Goal: Information Seeking & Learning: Learn about a topic

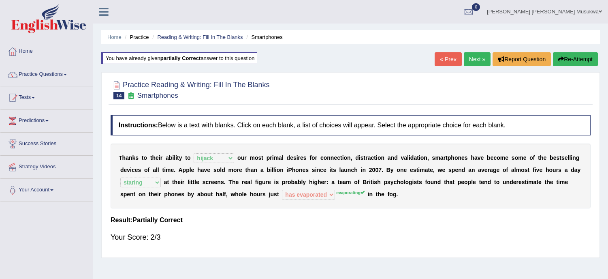
select select "hijack"
select select "staring"
select select "has evaporated"
click at [571, 59] on button "Re-Attempt" at bounding box center [575, 59] width 45 height 14
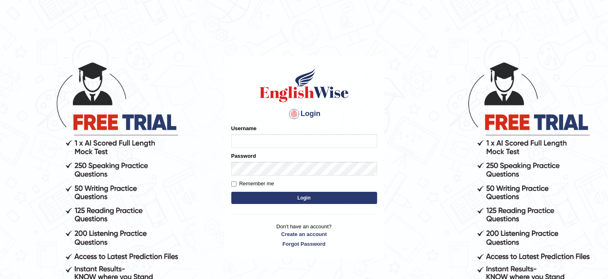
type input "musukwaluis1"
click at [314, 199] on button "Login" at bounding box center [304, 198] width 146 height 12
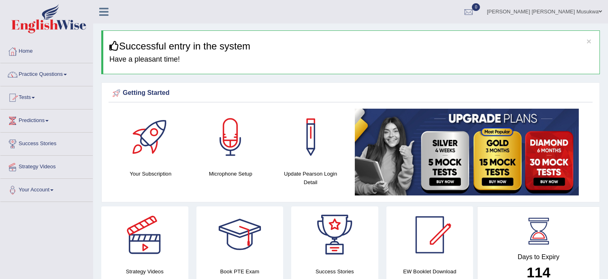
click at [47, 75] on link "Practice Questions" at bounding box center [46, 73] width 92 height 20
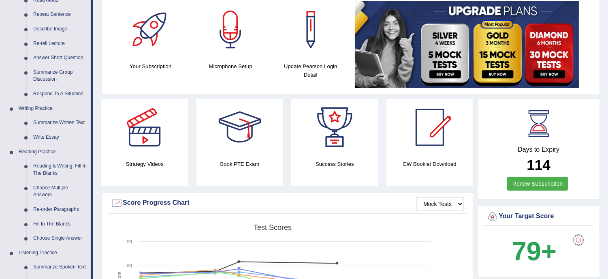
scroll to position [108, 0]
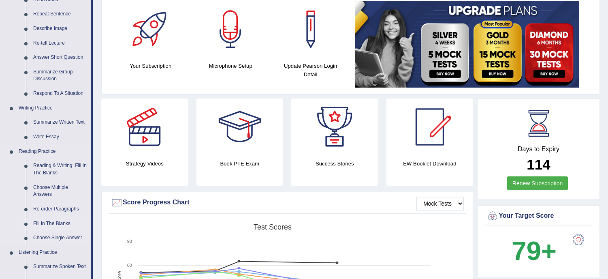
click at [55, 223] on link "Fill In The Blanks" at bounding box center [60, 223] width 61 height 15
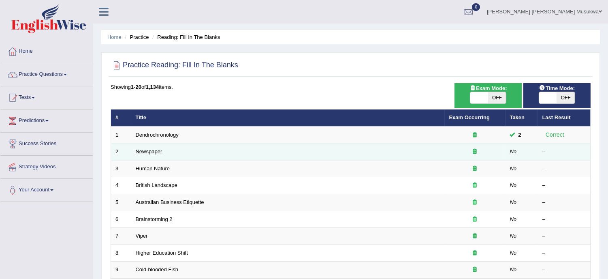
click at [149, 149] on link "Newspaper" at bounding box center [149, 151] width 27 height 6
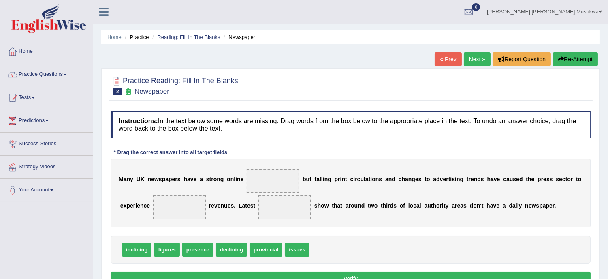
drag, startPoint x: 167, startPoint y: 250, endPoint x: 172, endPoint y: 248, distance: 5.4
click at [171, 252] on span "presence" at bounding box center [169, 249] width 31 height 14
drag, startPoint x: 171, startPoint y: 252, endPoint x: 224, endPoint y: 222, distance: 61.5
drag, startPoint x: 265, startPoint y: 246, endPoint x: 260, endPoint y: 203, distance: 44.0
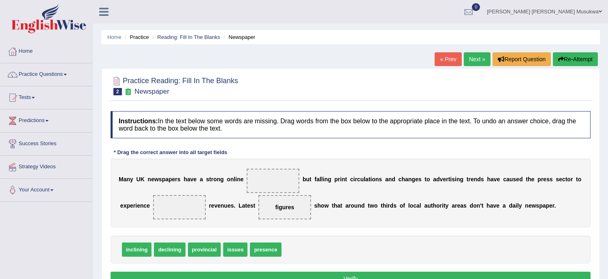
click at [280, 207] on span "figures" at bounding box center [284, 207] width 19 height 6
drag, startPoint x: 279, startPoint y: 201, endPoint x: 282, endPoint y: 193, distance: 8.4
click at [282, 193] on div "M a n y U K n e w s p a p e r s h a v e a s t r o n g o n l i n e b u t f a l l…" at bounding box center [351, 192] width 480 height 69
drag, startPoint x: 289, startPoint y: 205, endPoint x: 275, endPoint y: 172, distance: 36.2
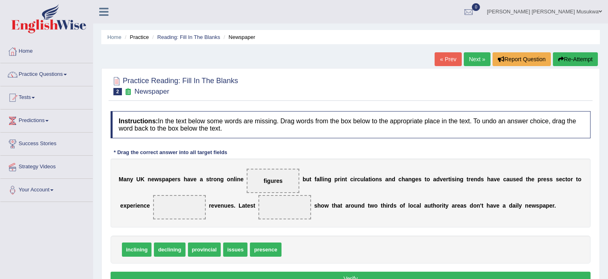
click at [237, 248] on span "issues" at bounding box center [235, 249] width 24 height 14
click at [232, 249] on span "issues" at bounding box center [235, 249] width 24 height 14
drag, startPoint x: 233, startPoint y: 248, endPoint x: 177, endPoint y: 209, distance: 67.4
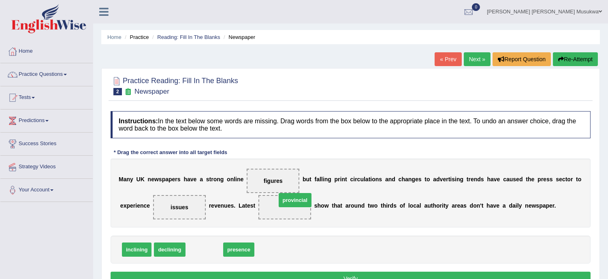
drag, startPoint x: 206, startPoint y: 250, endPoint x: 298, endPoint y: 200, distance: 104.6
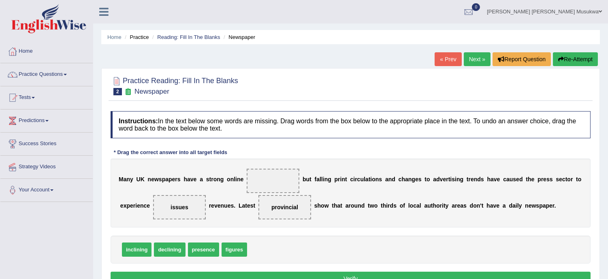
drag, startPoint x: 175, startPoint y: 201, endPoint x: 177, endPoint y: 206, distance: 5.4
click at [177, 206] on span "issues" at bounding box center [179, 207] width 53 height 24
drag, startPoint x: 177, startPoint y: 206, endPoint x: 269, endPoint y: 175, distance: 96.2
drag, startPoint x: 171, startPoint y: 249, endPoint x: 177, endPoint y: 207, distance: 42.2
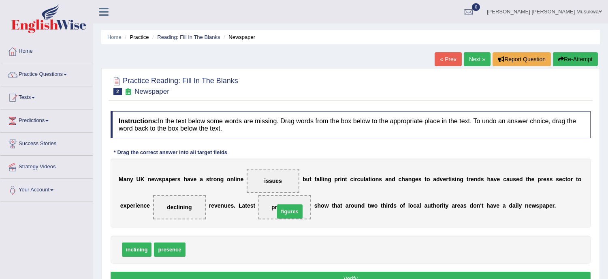
drag, startPoint x: 207, startPoint y: 250, endPoint x: 296, endPoint y: 212, distance: 96.9
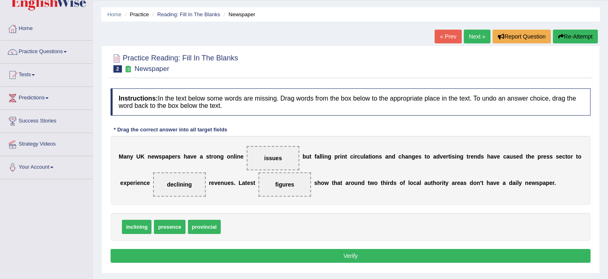
scroll to position [36, 0]
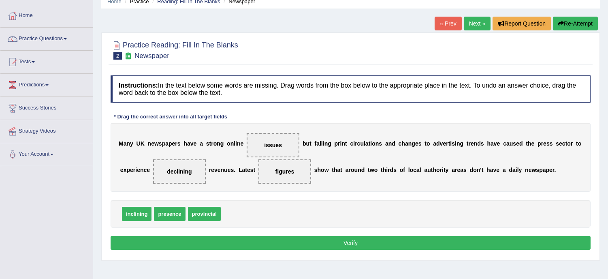
click at [354, 241] on button "Verify" at bounding box center [351, 243] width 480 height 14
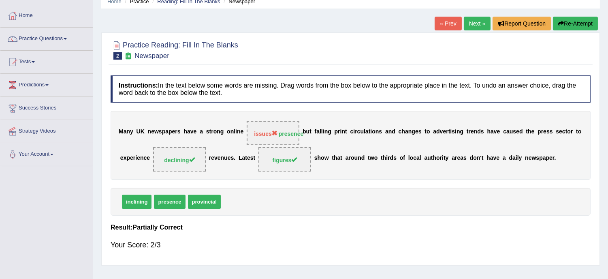
click at [573, 25] on button "Re-Attempt" at bounding box center [575, 24] width 45 height 14
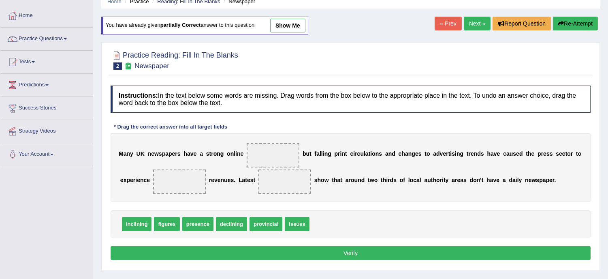
click at [192, 224] on span "presence" at bounding box center [197, 224] width 31 height 14
drag, startPoint x: 192, startPoint y: 224, endPoint x: 259, endPoint y: 146, distance: 102.6
drag, startPoint x: 196, startPoint y: 215, endPoint x: 191, endPoint y: 221, distance: 8.1
click at [191, 221] on div "inclining figures declining provincial issues" at bounding box center [351, 224] width 480 height 28
click at [191, 221] on span "declining" at bounding box center [197, 224] width 31 height 14
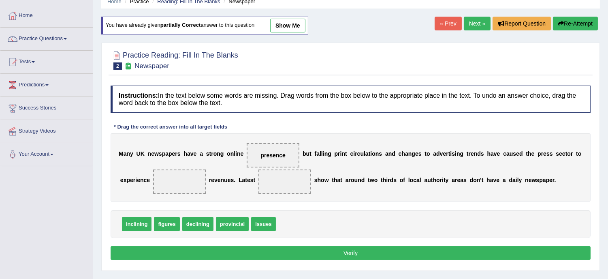
click at [191, 221] on span "declining" at bounding box center [197, 224] width 31 height 14
drag, startPoint x: 191, startPoint y: 222, endPoint x: 173, endPoint y: 171, distance: 54.5
click at [167, 223] on span "figures" at bounding box center [167, 224] width 26 height 14
click at [160, 228] on span "figures" at bounding box center [167, 224] width 26 height 14
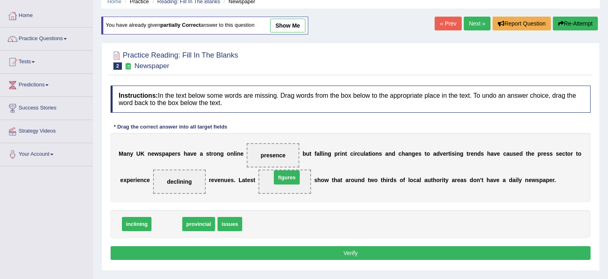
drag, startPoint x: 164, startPoint y: 224, endPoint x: 294, endPoint y: 183, distance: 136.1
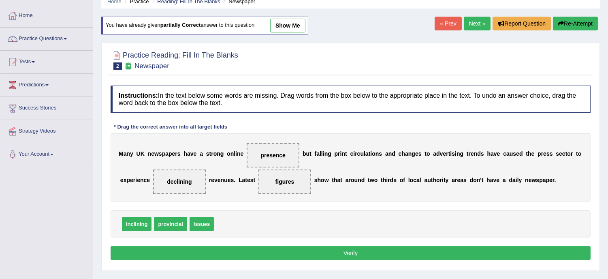
click at [311, 252] on button "Verify" at bounding box center [351, 253] width 480 height 14
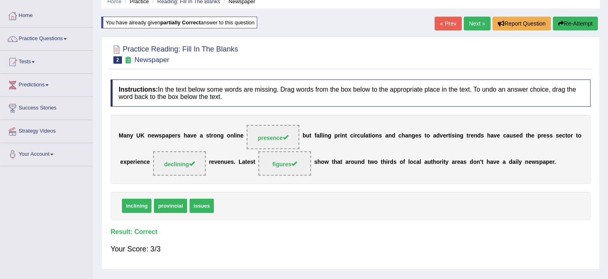
click at [474, 19] on link "Next »" at bounding box center [477, 24] width 27 height 14
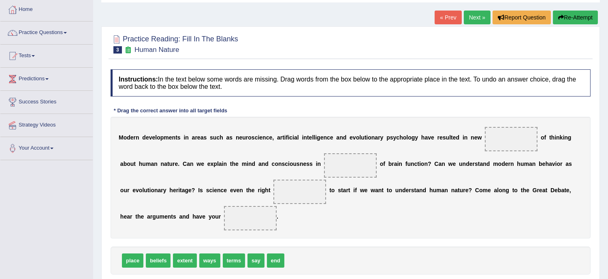
scroll to position [54, 0]
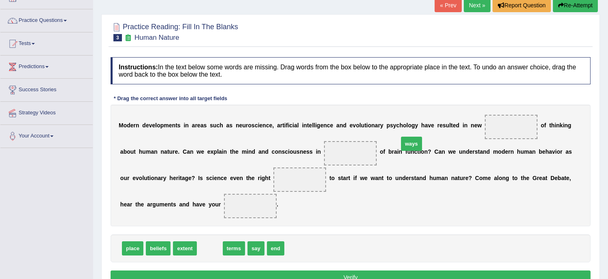
drag, startPoint x: 206, startPoint y: 247, endPoint x: 423, endPoint y: 141, distance: 242.2
click at [422, 141] on span "ways" at bounding box center [411, 144] width 21 height 14
drag, startPoint x: 208, startPoint y: 248, endPoint x: 497, endPoint y: 124, distance: 315.2
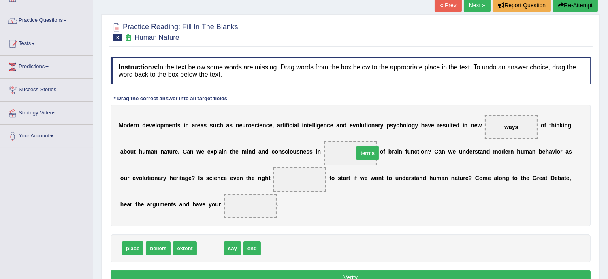
drag, startPoint x: 212, startPoint y: 248, endPoint x: 369, endPoint y: 152, distance: 183.6
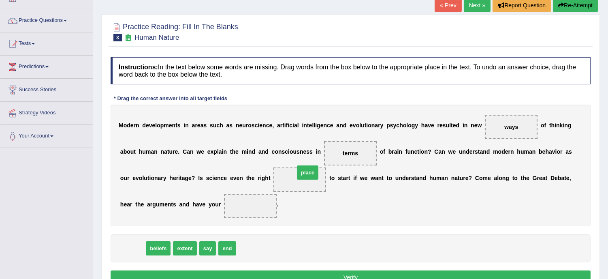
drag, startPoint x: 138, startPoint y: 249, endPoint x: 314, endPoint y: 173, distance: 192.4
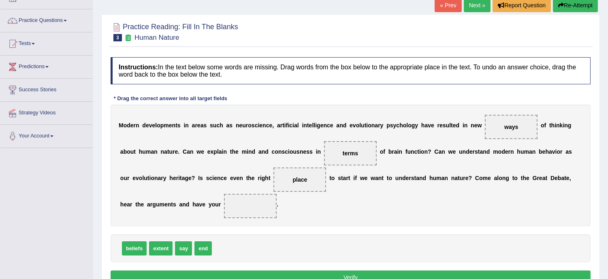
click at [135, 246] on span "beliefs" at bounding box center [134, 248] width 25 height 14
click at [136, 244] on span "beliefs" at bounding box center [134, 248] width 25 height 14
drag, startPoint x: 133, startPoint y: 249, endPoint x: 258, endPoint y: 208, distance: 131.3
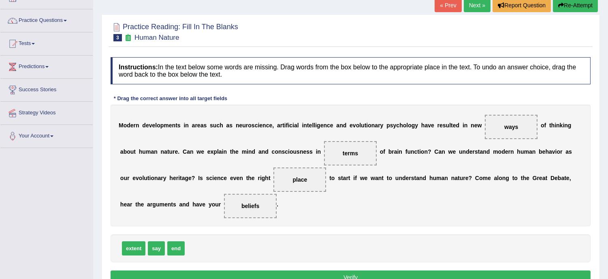
click at [358, 273] on button "Verify" at bounding box center [351, 277] width 480 height 14
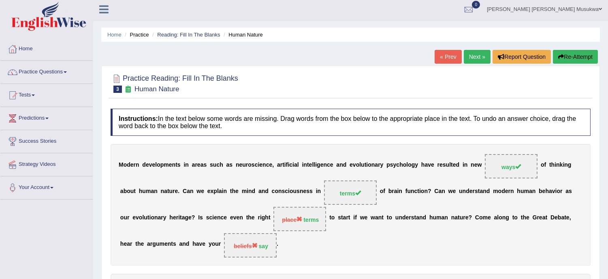
scroll to position [0, 0]
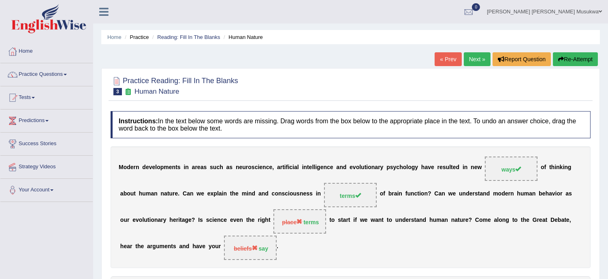
click at [586, 55] on button "Re-Attempt" at bounding box center [575, 59] width 45 height 14
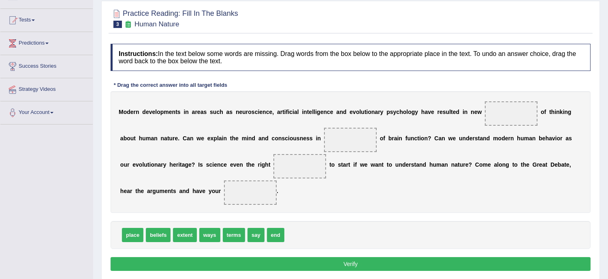
scroll to position [108, 0]
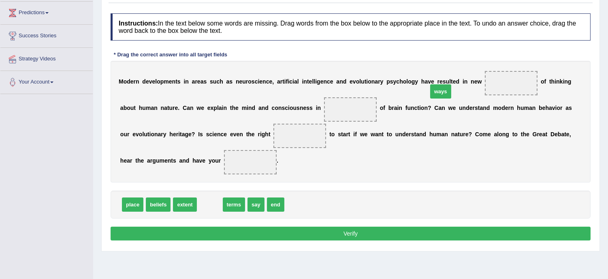
drag, startPoint x: 209, startPoint y: 201, endPoint x: 441, endPoint y: 88, distance: 257.8
click at [441, 88] on span "ways" at bounding box center [440, 91] width 21 height 14
drag, startPoint x: 205, startPoint y: 203, endPoint x: 428, endPoint y: 68, distance: 260.8
click at [428, 68] on span "ways" at bounding box center [432, 70] width 21 height 14
drag, startPoint x: 207, startPoint y: 204, endPoint x: 398, endPoint y: 126, distance: 206.4
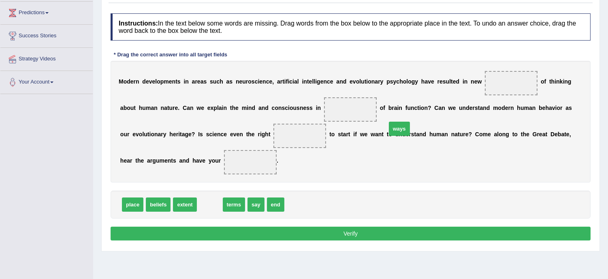
click at [398, 126] on span "ways" at bounding box center [399, 129] width 21 height 14
drag, startPoint x: 209, startPoint y: 203, endPoint x: 414, endPoint y: 142, distance: 213.9
click at [409, 143] on span "ways" at bounding box center [398, 150] width 21 height 14
drag, startPoint x: 211, startPoint y: 200, endPoint x: 508, endPoint y: 82, distance: 319.5
drag, startPoint x: 214, startPoint y: 203, endPoint x: 350, endPoint y: 116, distance: 161.7
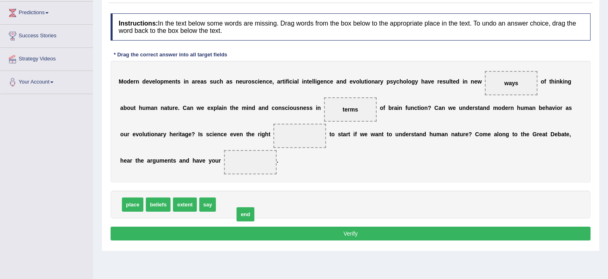
drag, startPoint x: 227, startPoint y: 203, endPoint x: 245, endPoint y: 212, distance: 20.3
drag, startPoint x: 207, startPoint y: 201, endPoint x: 228, endPoint y: 180, distance: 30.4
click at [216, 197] on span "say" at bounding box center [207, 204] width 17 height 14
drag, startPoint x: 204, startPoint y: 204, endPoint x: 269, endPoint y: 154, distance: 82.3
drag, startPoint x: 186, startPoint y: 205, endPoint x: 296, endPoint y: 141, distance: 127.3
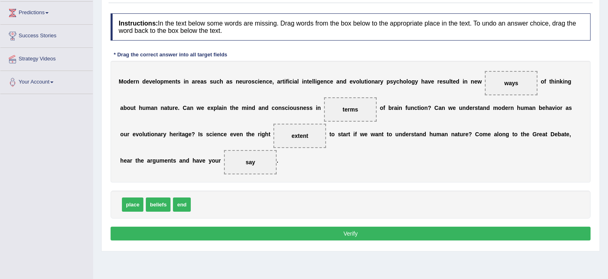
click at [350, 232] on button "Verify" at bounding box center [351, 233] width 480 height 14
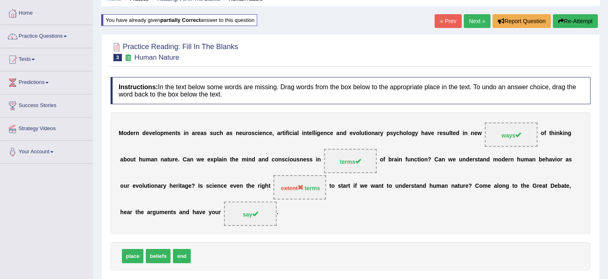
scroll to position [0, 0]
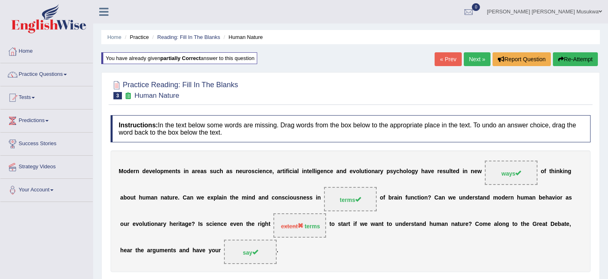
click at [563, 56] on button "Re-Attempt" at bounding box center [575, 59] width 45 height 14
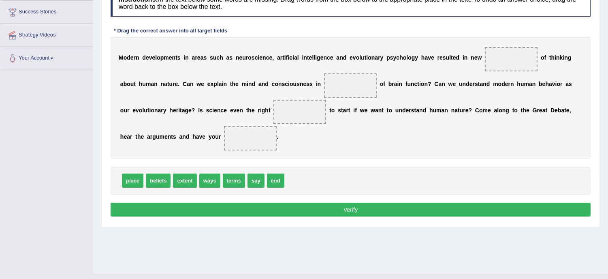
scroll to position [146, 0]
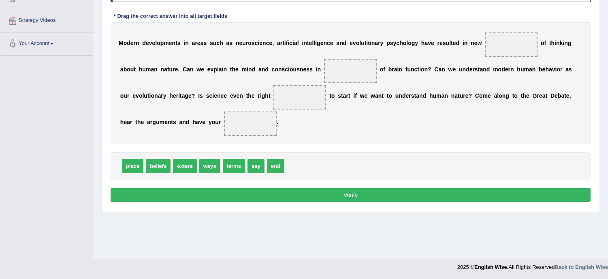
drag, startPoint x: 406, startPoint y: 233, endPoint x: 335, endPoint y: 184, distance: 85.5
click at [335, 184] on div "Home Practice Reading: Fill In The Blanks Human Nature You have already given p…" at bounding box center [350, 56] width 515 height 405
drag, startPoint x: 237, startPoint y: 163, endPoint x: 339, endPoint y: 72, distance: 136.6
drag, startPoint x: 345, startPoint y: 73, endPoint x: 346, endPoint y: 69, distance: 4.4
click at [346, 69] on span "terms" at bounding box center [350, 71] width 53 height 24
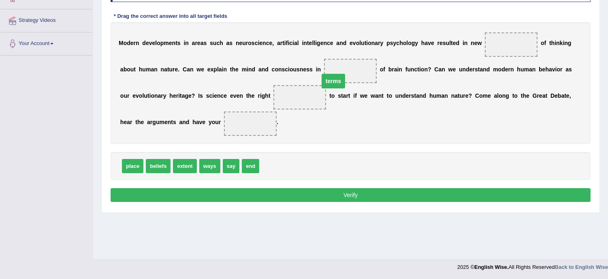
drag, startPoint x: 346, startPoint y: 69, endPoint x: 325, endPoint y: 81, distance: 24.8
drag, startPoint x: 208, startPoint y: 163, endPoint x: 404, endPoint y: 92, distance: 208.5
click at [404, 97] on span "ways" at bounding box center [397, 104] width 21 height 14
drag, startPoint x: 207, startPoint y: 165, endPoint x: 419, endPoint y: 56, distance: 239.2
click at [379, 77] on span "ways" at bounding box center [368, 84] width 21 height 14
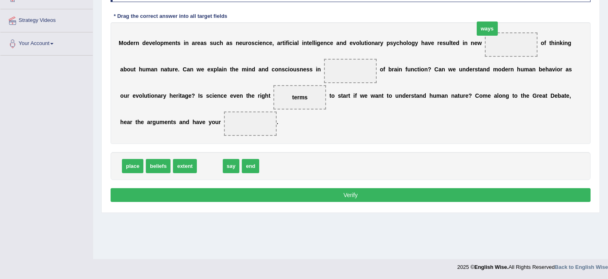
drag, startPoint x: 205, startPoint y: 167, endPoint x: 485, endPoint y: 29, distance: 312.0
drag, startPoint x: 208, startPoint y: 167, endPoint x: 252, endPoint y: 126, distance: 60.5
click at [302, 142] on div "M o d e r n d e v e l o p m e n t s i n a r e a s s u c h a s n e u r o s c i e…" at bounding box center [351, 83] width 480 height 122
drag, startPoint x: 145, startPoint y: 183, endPoint x: 160, endPoint y: 164, distance: 23.9
click at [160, 164] on div "Instructions: In the text below some words are missing. Drag words from the box…" at bounding box center [351, 89] width 484 height 237
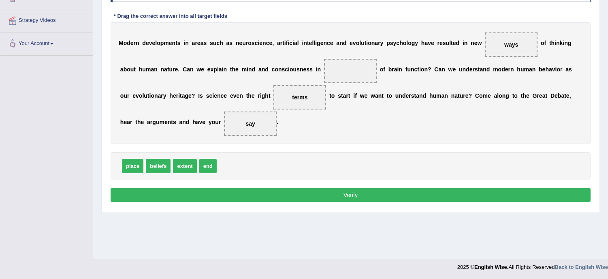
drag, startPoint x: 176, startPoint y: 148, endPoint x: 156, endPoint y: 167, distance: 27.5
click at [156, 167] on div "Instructions: In the text below some words are missing. Drag words from the box…" at bounding box center [351, 89] width 484 height 237
drag, startPoint x: 152, startPoint y: 166, endPoint x: 341, endPoint y: 66, distance: 214.0
click at [351, 192] on button "Verify" at bounding box center [351, 195] width 480 height 14
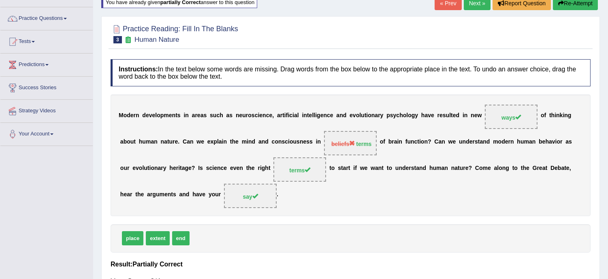
scroll to position [0, 0]
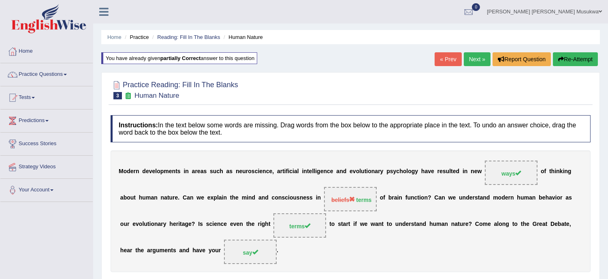
click at [468, 58] on link "Next »" at bounding box center [477, 59] width 27 height 14
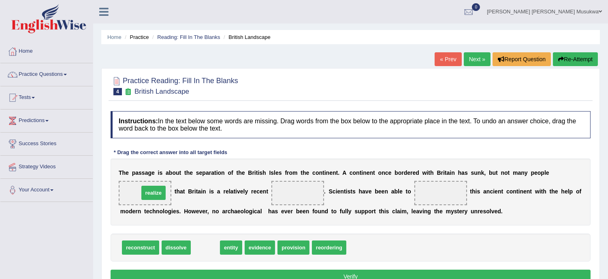
drag, startPoint x: 201, startPoint y: 248, endPoint x: 148, endPoint y: 192, distance: 76.2
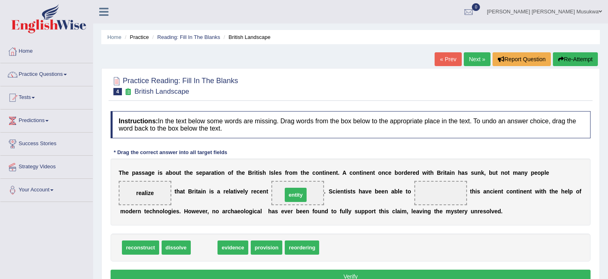
drag, startPoint x: 203, startPoint y: 244, endPoint x: 294, endPoint y: 192, distance: 105.6
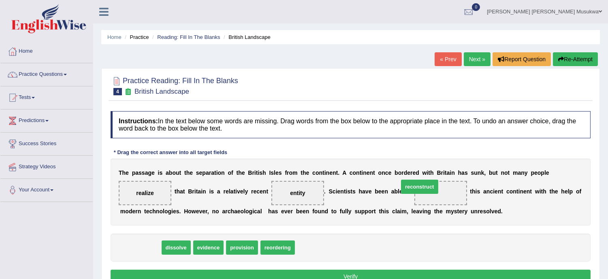
drag, startPoint x: 147, startPoint y: 245, endPoint x: 429, endPoint y: 185, distance: 287.4
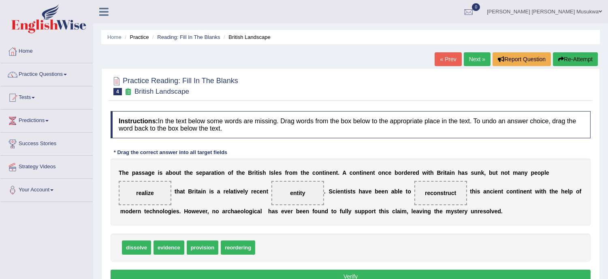
click at [374, 271] on button "Verify" at bounding box center [351, 276] width 480 height 14
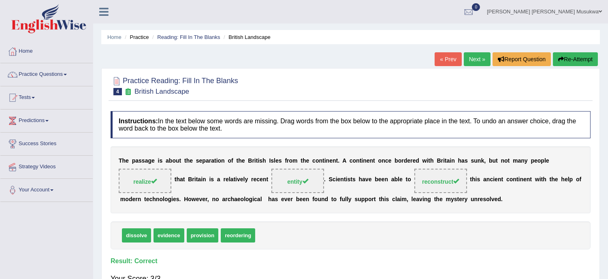
click at [473, 59] on link "Next »" at bounding box center [477, 59] width 27 height 14
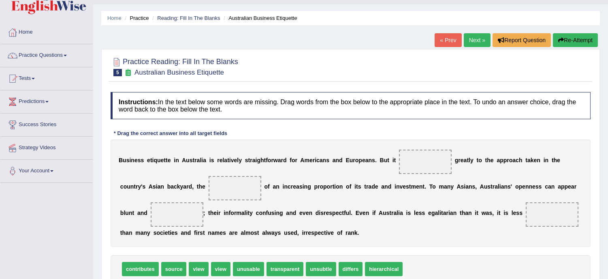
scroll to position [36, 0]
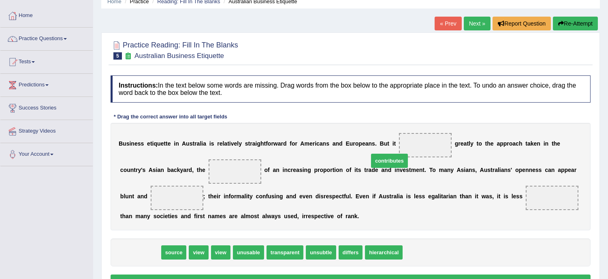
drag, startPoint x: 136, startPoint y: 253, endPoint x: 386, endPoint y: 160, distance: 266.9
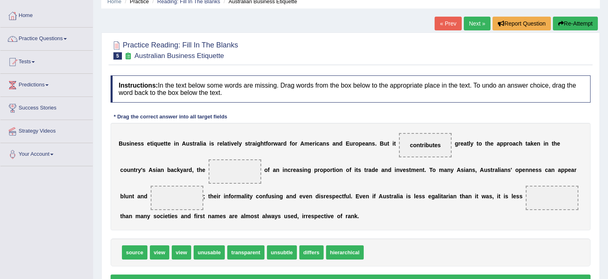
drag, startPoint x: 386, startPoint y: 167, endPoint x: 280, endPoint y: 163, distance: 107.0
click at [280, 163] on div "B u s i n e s s e t i q u e t t e i n A u s t r a l i a i s r e l a t i v e l y…" at bounding box center [351, 176] width 480 height 107
drag, startPoint x: 160, startPoint y: 252, endPoint x: 174, endPoint y: 193, distance: 60.5
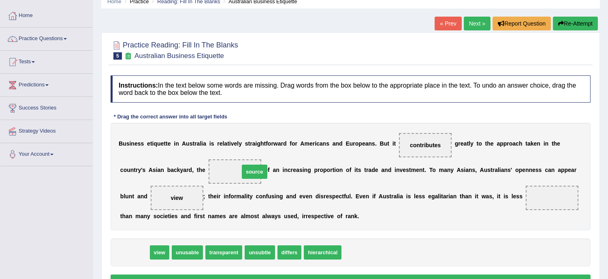
drag, startPoint x: 136, startPoint y: 250, endPoint x: 256, endPoint y: 169, distance: 144.5
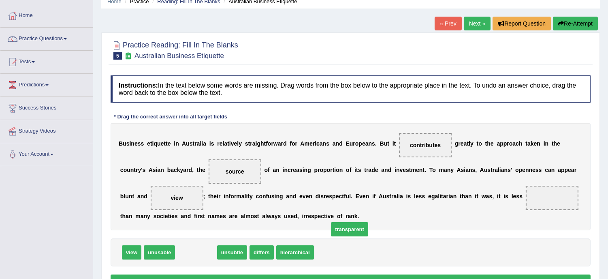
drag, startPoint x: 199, startPoint y: 249, endPoint x: 353, endPoint y: 226, distance: 155.3
click at [353, 226] on span "transparent" at bounding box center [349, 229] width 37 height 14
drag, startPoint x: 195, startPoint y: 253, endPoint x: 537, endPoint y: 191, distance: 347.9
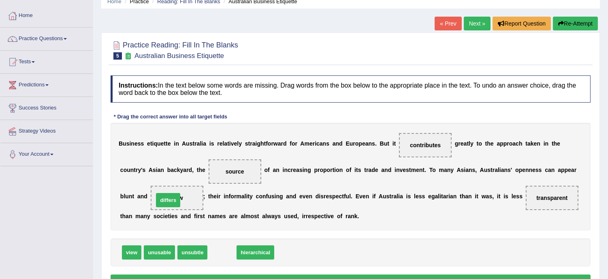
drag, startPoint x: 221, startPoint y: 249, endPoint x: 167, endPoint y: 196, distance: 75.1
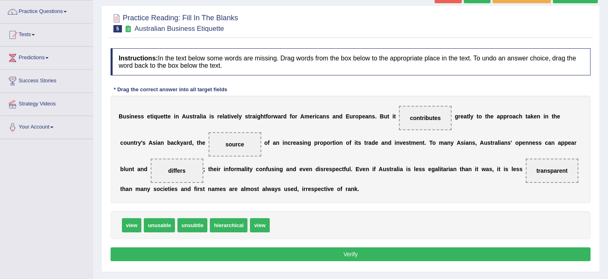
scroll to position [72, 0]
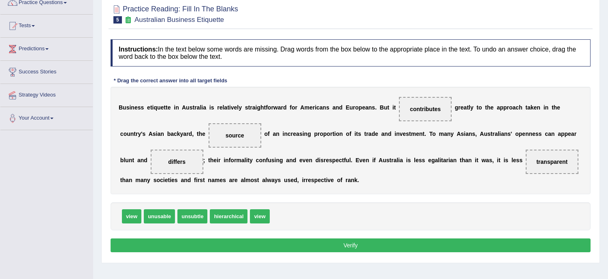
click at [340, 241] on button "Verify" at bounding box center [351, 245] width 480 height 14
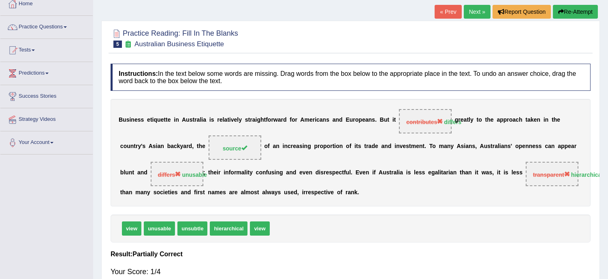
scroll to position [36, 0]
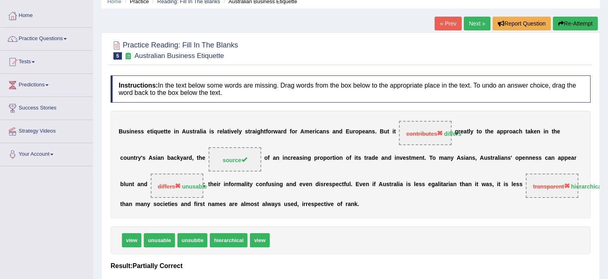
click at [576, 22] on button "Re-Attempt" at bounding box center [575, 24] width 45 height 14
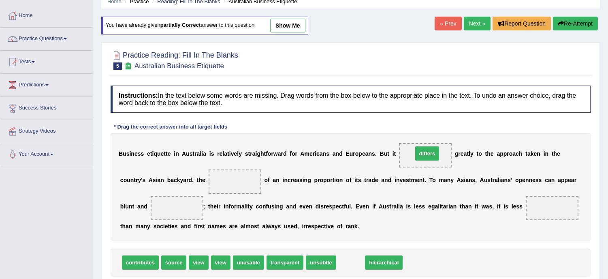
drag, startPoint x: 344, startPoint y: 263, endPoint x: 420, endPoint y: 152, distance: 134.5
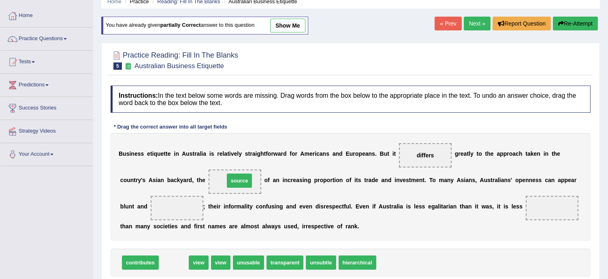
drag, startPoint x: 175, startPoint y: 262, endPoint x: 240, endPoint y: 180, distance: 104.9
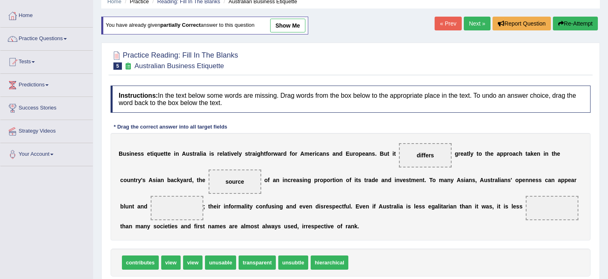
click at [222, 261] on span "unusable" at bounding box center [220, 262] width 31 height 14
drag, startPoint x: 225, startPoint y: 261, endPoint x: 184, endPoint y: 205, distance: 70.2
drag, startPoint x: 304, startPoint y: 239, endPoint x: 327, endPoint y: 228, distance: 26.1
click at [327, 228] on div "B u s i n e s s e t i q u e t t e i n A u s t r a l i a i s r e l a t i v e l y…" at bounding box center [351, 186] width 480 height 107
drag, startPoint x: 371, startPoint y: 277, endPoint x: 294, endPoint y: 263, distance: 78.3
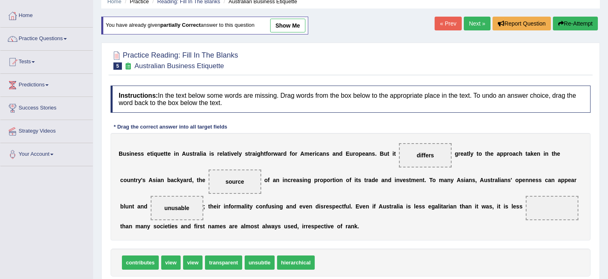
click at [294, 263] on div "Instructions: In the text below some words are missing. Drag words from the box…" at bounding box center [351, 192] width 484 height 223
drag, startPoint x: 294, startPoint y: 263, endPoint x: 360, endPoint y: 231, distance: 72.8
click at [356, 243] on span "hierarchical" at bounding box center [337, 250] width 38 height 14
drag, startPoint x: 296, startPoint y: 264, endPoint x: 550, endPoint y: 207, distance: 259.9
click at [550, 207] on span "hierarchical" at bounding box center [552, 208] width 32 height 6
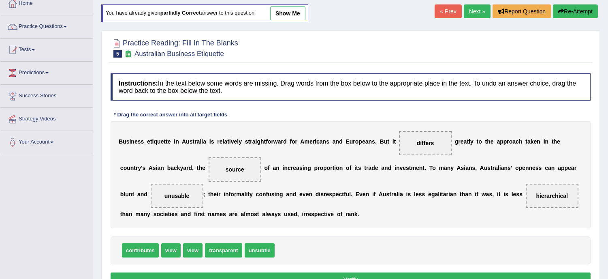
scroll to position [54, 0]
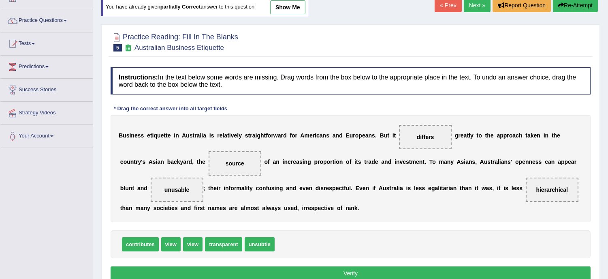
click at [353, 273] on button "Verify" at bounding box center [351, 273] width 480 height 14
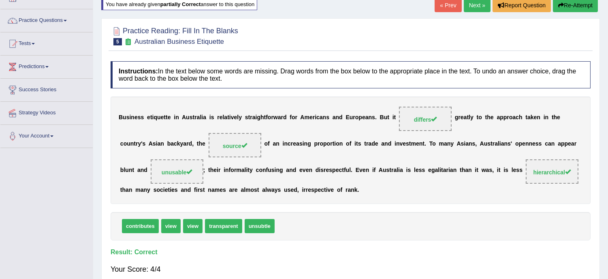
click at [468, 7] on link "Next »" at bounding box center [477, 5] width 27 height 14
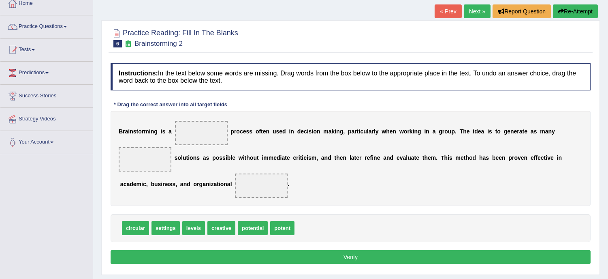
scroll to position [54, 0]
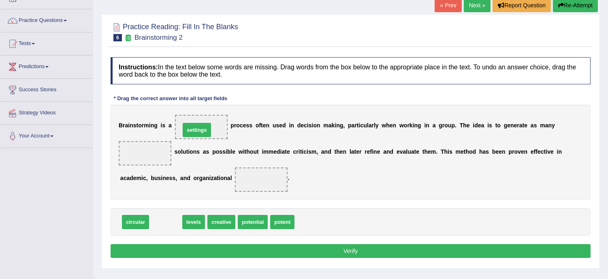
drag, startPoint x: 170, startPoint y: 224, endPoint x: 201, endPoint y: 131, distance: 97.9
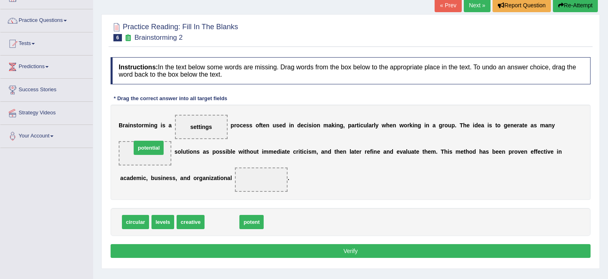
drag, startPoint x: 227, startPoint y: 223, endPoint x: 154, endPoint y: 148, distance: 104.6
click at [167, 219] on span "levels" at bounding box center [163, 222] width 23 height 14
click at [167, 220] on span "levels" at bounding box center [163, 222] width 23 height 14
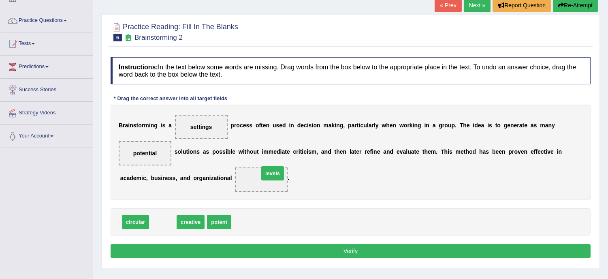
drag, startPoint x: 160, startPoint y: 217, endPoint x: 270, endPoint y: 169, distance: 120.1
click at [353, 254] on button "Verify" at bounding box center [351, 251] width 480 height 14
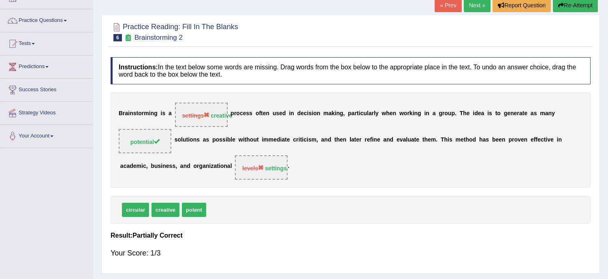
click at [572, 7] on button "Re-Attempt" at bounding box center [575, 5] width 45 height 14
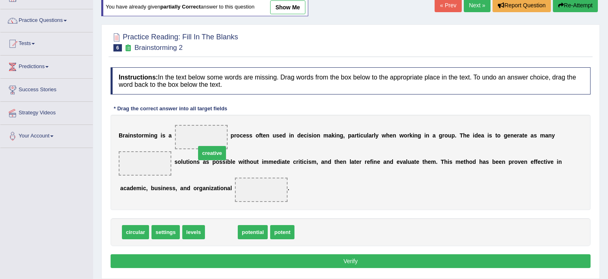
drag, startPoint x: 219, startPoint y: 232, endPoint x: 204, endPoint y: 146, distance: 87.1
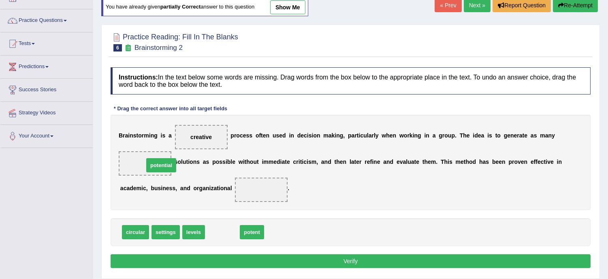
drag, startPoint x: 222, startPoint y: 233, endPoint x: 158, endPoint y: 164, distance: 92.9
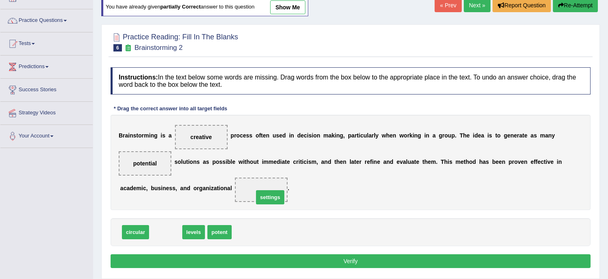
drag, startPoint x: 172, startPoint y: 230, endPoint x: 276, endPoint y: 195, distance: 110.0
click at [355, 258] on button "Verify" at bounding box center [351, 261] width 480 height 14
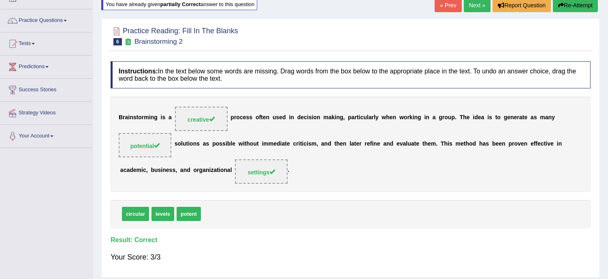
click at [477, 3] on link "Next »" at bounding box center [477, 5] width 27 height 14
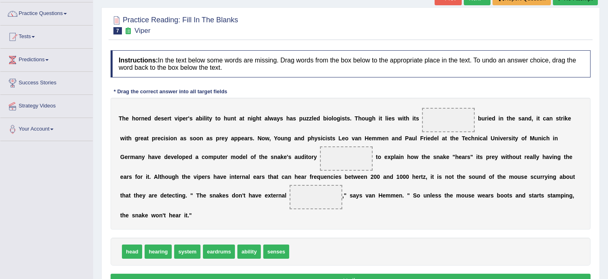
scroll to position [72, 0]
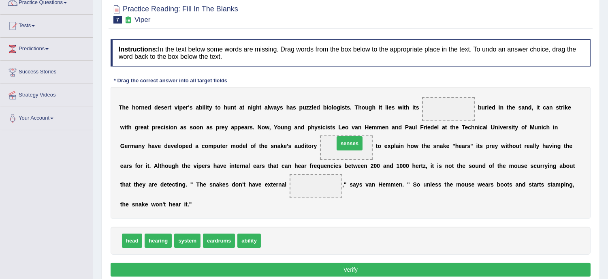
drag, startPoint x: 273, startPoint y: 236, endPoint x: 347, endPoint y: 139, distance: 121.8
drag, startPoint x: 130, startPoint y: 239, endPoint x: 386, endPoint y: 136, distance: 276.6
click at [386, 136] on span "head" at bounding box center [388, 137] width 20 height 14
drag, startPoint x: 128, startPoint y: 241, endPoint x: 454, endPoint y: 106, distance: 352.3
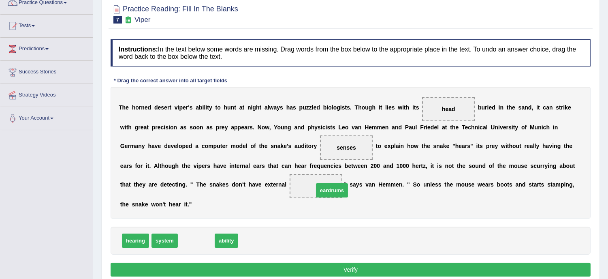
drag, startPoint x: 193, startPoint y: 241, endPoint x: 329, endPoint y: 189, distance: 145.6
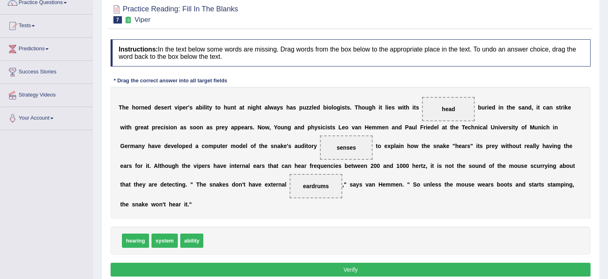
click at [335, 273] on button "Verify" at bounding box center [351, 270] width 480 height 14
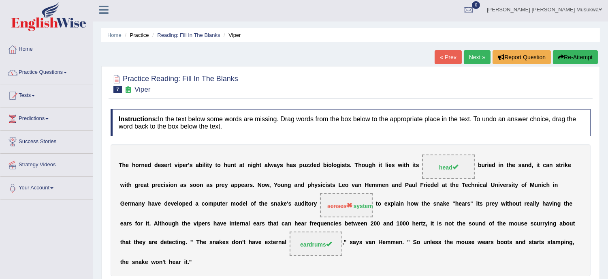
scroll to position [0, 0]
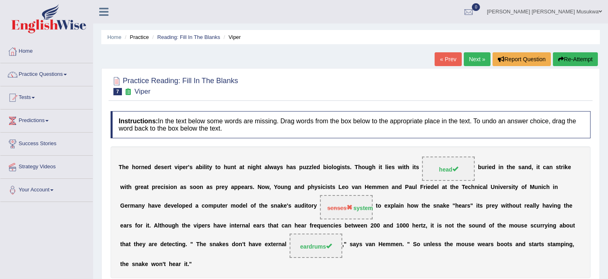
click at [574, 56] on button "Re-Attempt" at bounding box center [575, 59] width 45 height 14
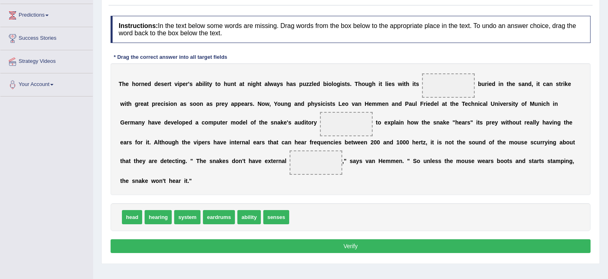
scroll to position [108, 0]
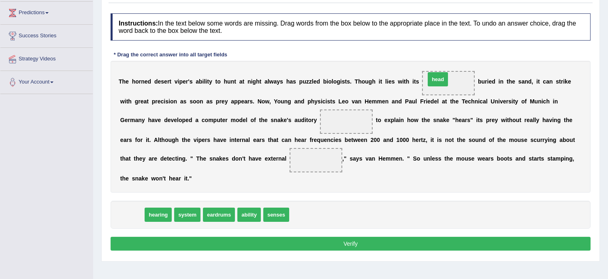
drag, startPoint x: 133, startPoint y: 212, endPoint x: 439, endPoint y: 77, distance: 334.3
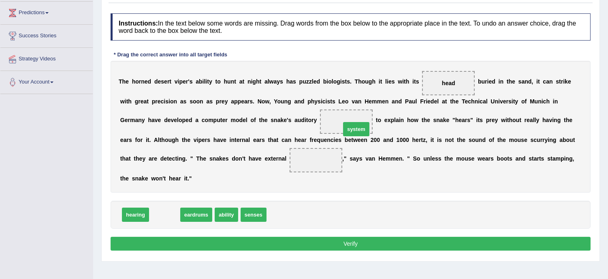
drag, startPoint x: 164, startPoint y: 212, endPoint x: 358, endPoint y: 121, distance: 214.6
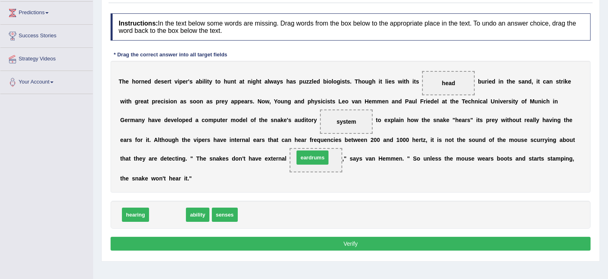
drag, startPoint x: 168, startPoint y: 212, endPoint x: 313, endPoint y: 156, distance: 155.6
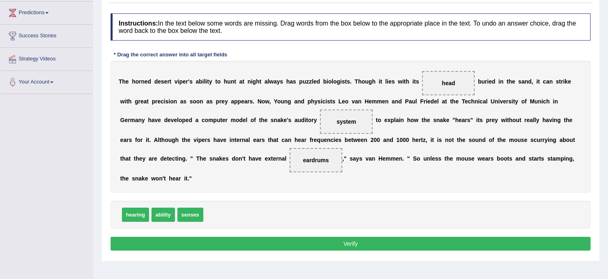
click at [346, 241] on button "Verify" at bounding box center [351, 244] width 480 height 14
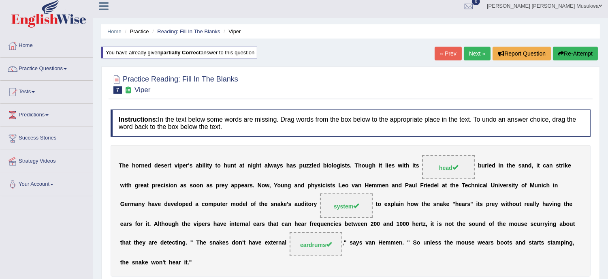
scroll to position [0, 0]
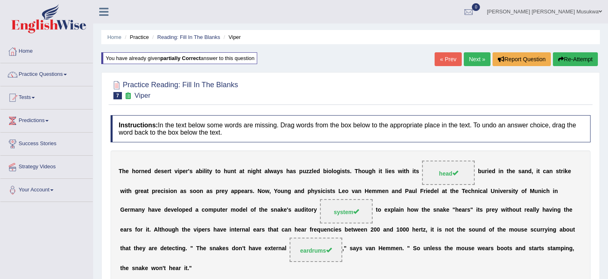
click at [478, 61] on link "Next »" at bounding box center [477, 59] width 27 height 14
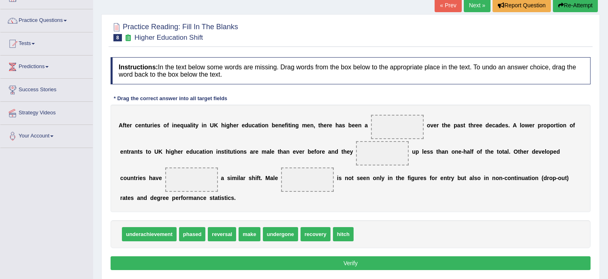
scroll to position [72, 0]
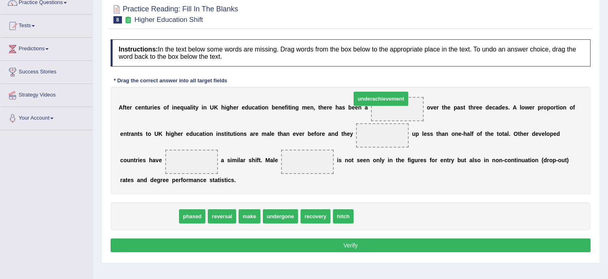
drag, startPoint x: 156, startPoint y: 214, endPoint x: 390, endPoint y: 96, distance: 262.0
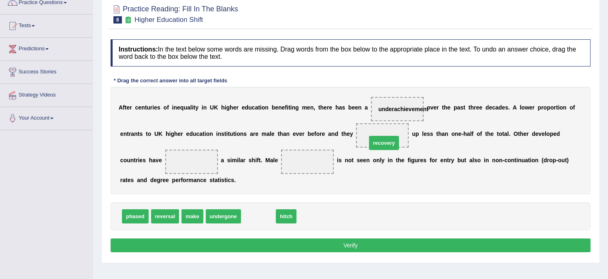
drag, startPoint x: 256, startPoint y: 217, endPoint x: 382, endPoint y: 144, distance: 145.4
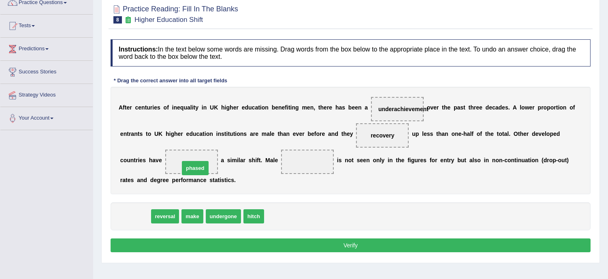
drag, startPoint x: 137, startPoint y: 213, endPoint x: 197, endPoint y: 164, distance: 76.9
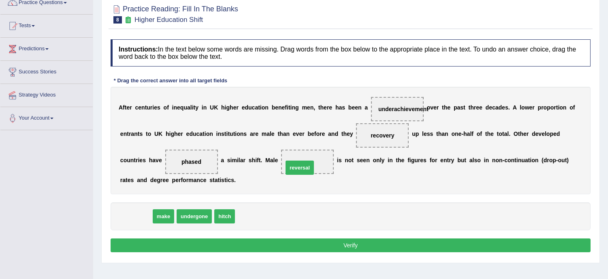
drag, startPoint x: 138, startPoint y: 215, endPoint x: 303, endPoint y: 165, distance: 172.4
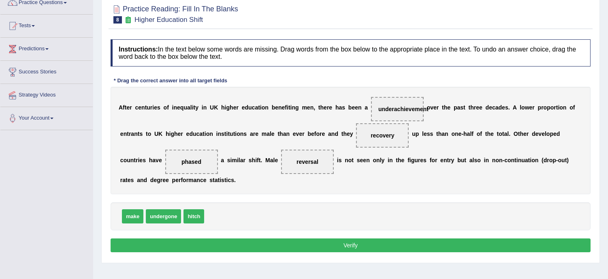
click at [322, 244] on button "Verify" at bounding box center [351, 245] width 480 height 14
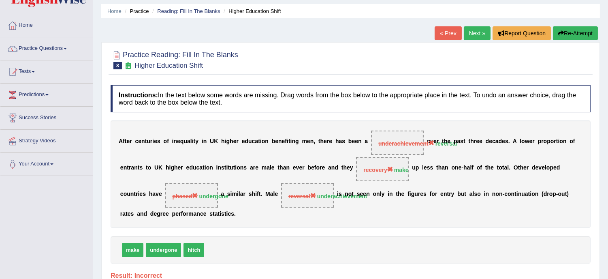
scroll to position [18, 0]
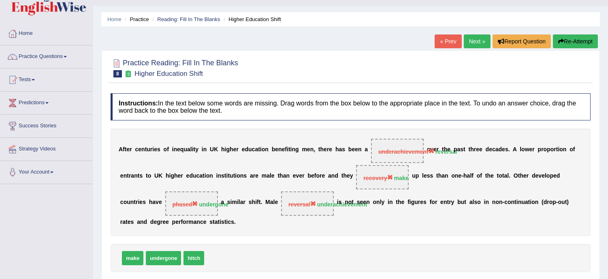
click at [566, 43] on button "Re-Attempt" at bounding box center [575, 41] width 45 height 14
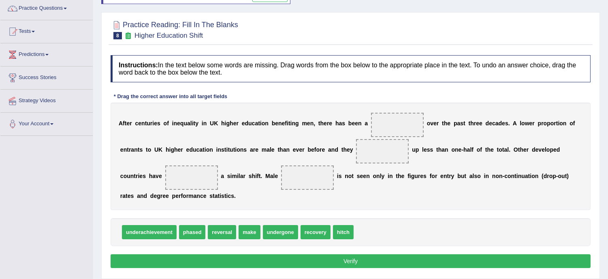
scroll to position [72, 0]
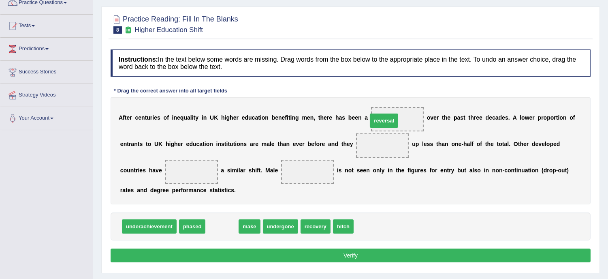
drag, startPoint x: 221, startPoint y: 222, endPoint x: 383, endPoint y: 115, distance: 194.2
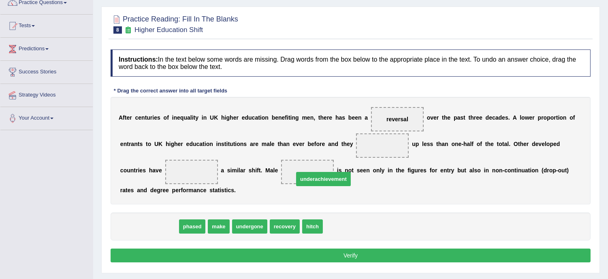
drag, startPoint x: 144, startPoint y: 227, endPoint x: 318, endPoint y: 177, distance: 181.2
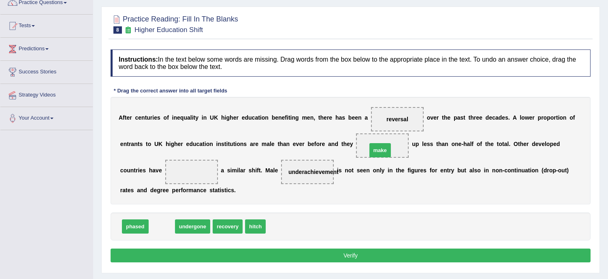
drag, startPoint x: 161, startPoint y: 225, endPoint x: 380, endPoint y: 148, distance: 231.5
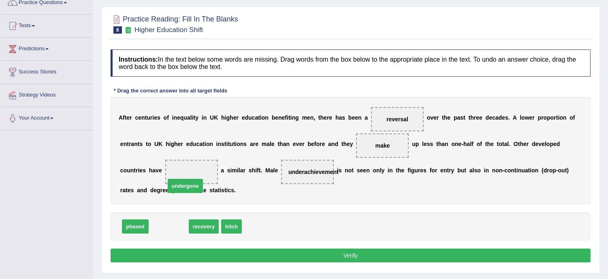
drag, startPoint x: 165, startPoint y: 226, endPoint x: 181, endPoint y: 184, distance: 45.3
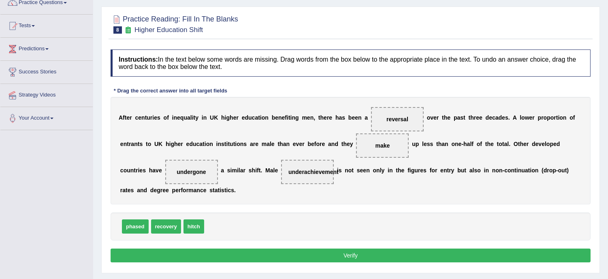
click at [288, 258] on button "Verify" at bounding box center [351, 255] width 480 height 14
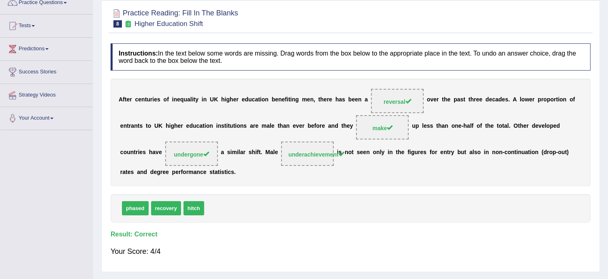
click at [288, 254] on div "Your Score: 4/4" at bounding box center [351, 250] width 480 height 19
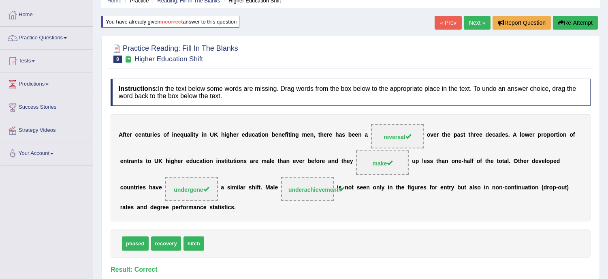
scroll to position [18, 0]
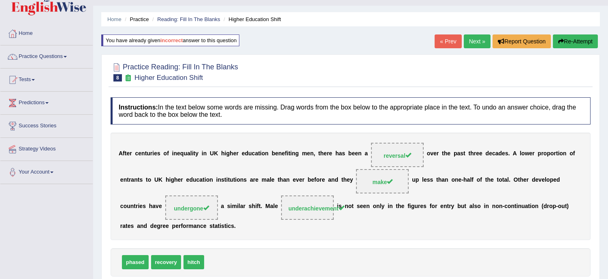
click at [472, 41] on link "Next »" at bounding box center [477, 41] width 27 height 14
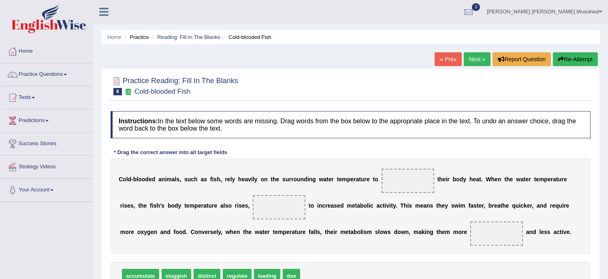
click at [472, 41] on ul "Home Practice Reading: Fill In The Blanks Cold-blooded Fish" at bounding box center [350, 37] width 499 height 14
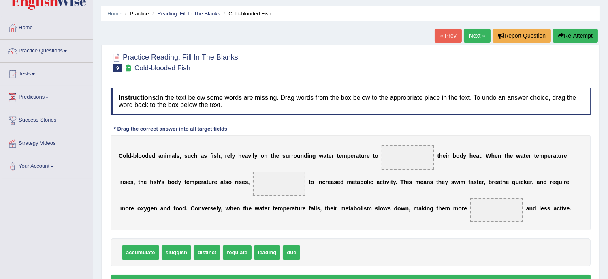
scroll to position [36, 0]
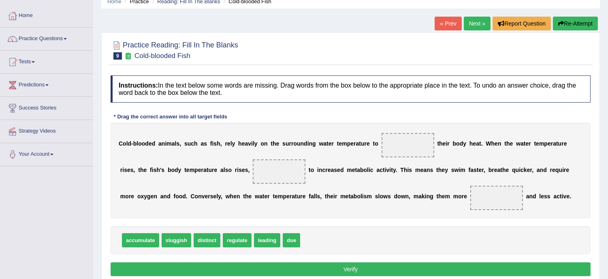
drag, startPoint x: 236, startPoint y: 241, endPoint x: 243, endPoint y: 237, distance: 8.0
drag, startPoint x: 292, startPoint y: 240, endPoint x: 422, endPoint y: 153, distance: 156.2
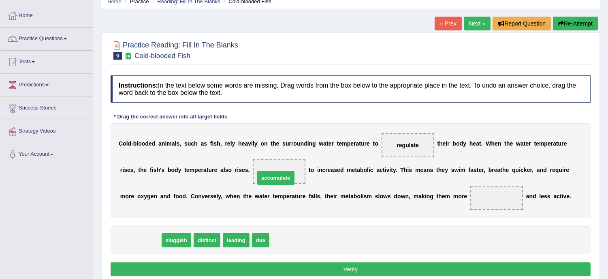
drag, startPoint x: 140, startPoint y: 238, endPoint x: 276, endPoint y: 176, distance: 149.4
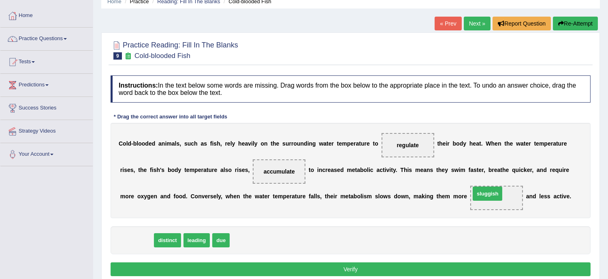
drag, startPoint x: 139, startPoint y: 240, endPoint x: 491, endPoint y: 193, distance: 355.1
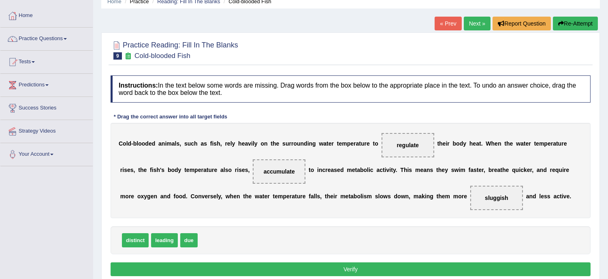
click at [361, 267] on button "Verify" at bounding box center [351, 269] width 480 height 14
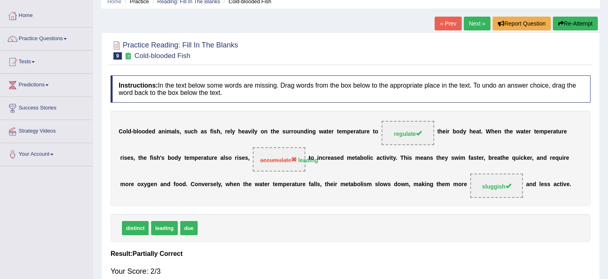
click at [593, 19] on button "Re-Attempt" at bounding box center [575, 24] width 45 height 14
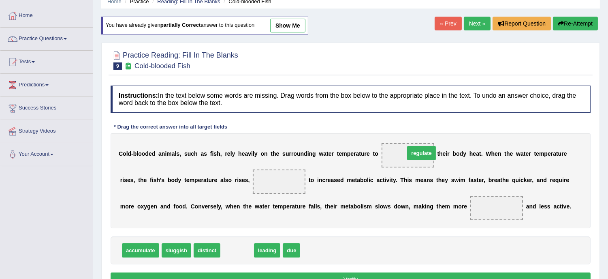
drag, startPoint x: 238, startPoint y: 254, endPoint x: 423, endPoint y: 155, distance: 209.0
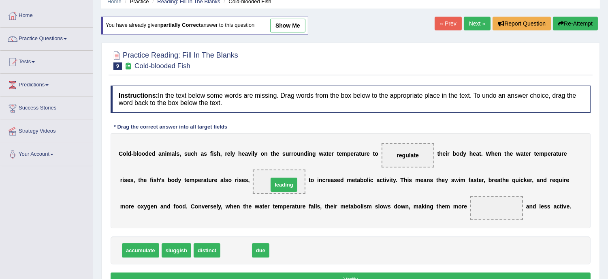
drag, startPoint x: 237, startPoint y: 250, endPoint x: 285, endPoint y: 184, distance: 82.4
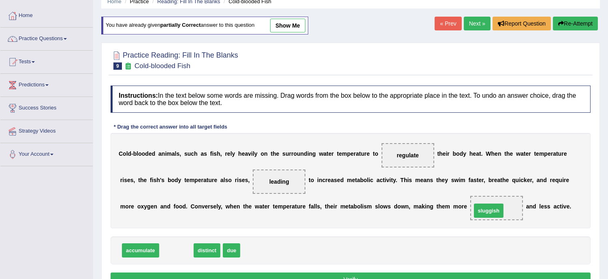
drag, startPoint x: 172, startPoint y: 252, endPoint x: 485, endPoint y: 212, distance: 315.3
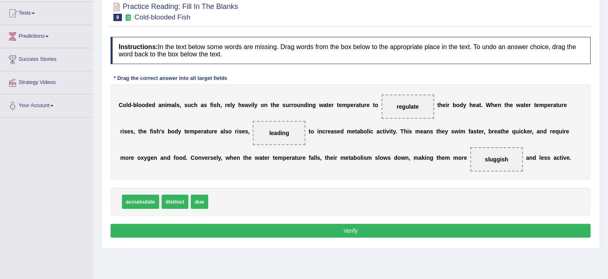
scroll to position [90, 0]
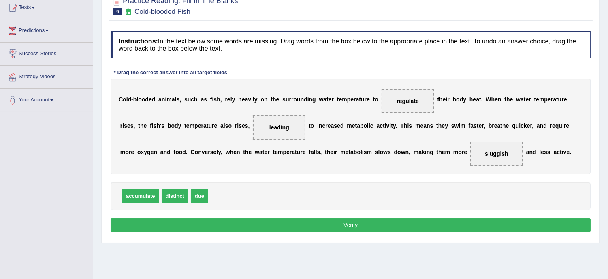
click at [430, 222] on button "Verify" at bounding box center [351, 225] width 480 height 14
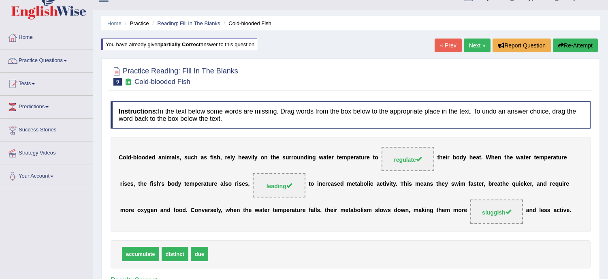
scroll to position [0, 0]
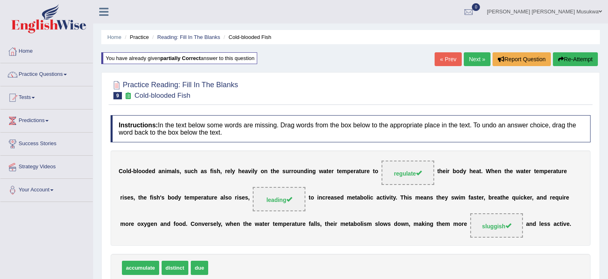
click at [476, 53] on link "Next »" at bounding box center [477, 59] width 27 height 14
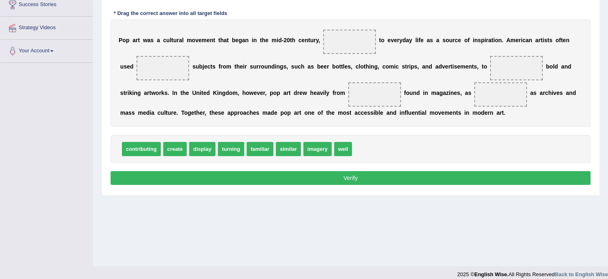
scroll to position [146, 0]
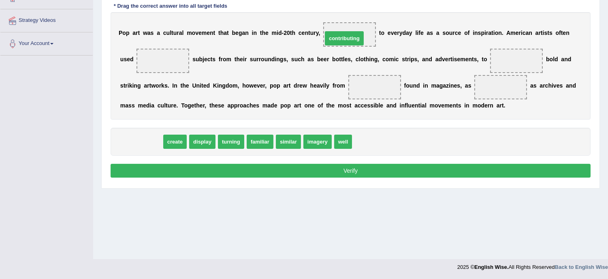
drag, startPoint x: 142, startPoint y: 138, endPoint x: 345, endPoint y: 34, distance: 227.7
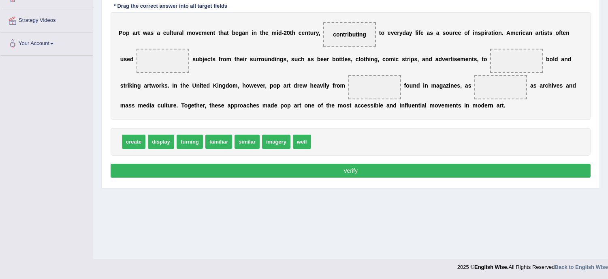
drag, startPoint x: 196, startPoint y: 112, endPoint x: 132, endPoint y: 141, distance: 70.4
click at [132, 141] on div "Instructions: In the text below some words are missing. Drag words from the box…" at bounding box center [351, 72] width 484 height 223
drag, startPoint x: 244, startPoint y: 143, endPoint x: 162, endPoint y: 66, distance: 111.8
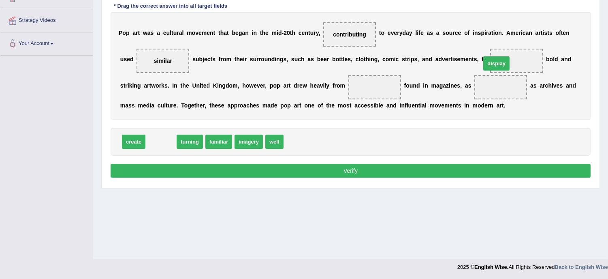
drag, startPoint x: 159, startPoint y: 141, endPoint x: 495, endPoint y: 63, distance: 344.8
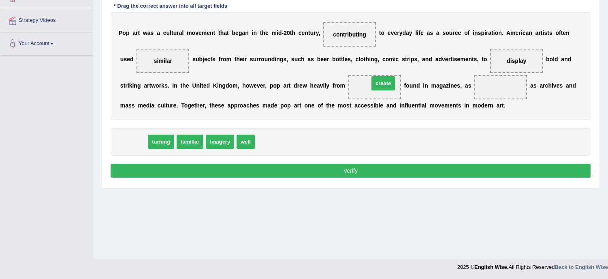
drag, startPoint x: 134, startPoint y: 143, endPoint x: 383, endPoint y: 84, distance: 256.1
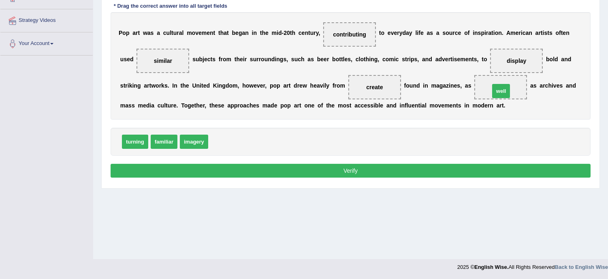
drag, startPoint x: 219, startPoint y: 139, endPoint x: 500, endPoint y: 88, distance: 286.1
click at [358, 169] on button "Verify" at bounding box center [351, 171] width 480 height 14
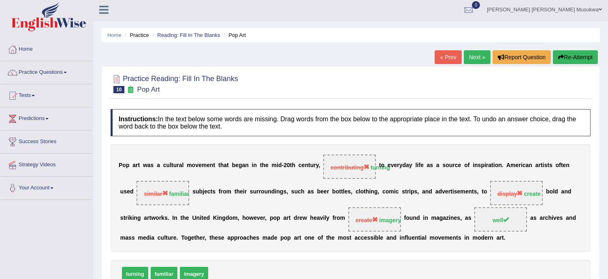
scroll to position [0, 0]
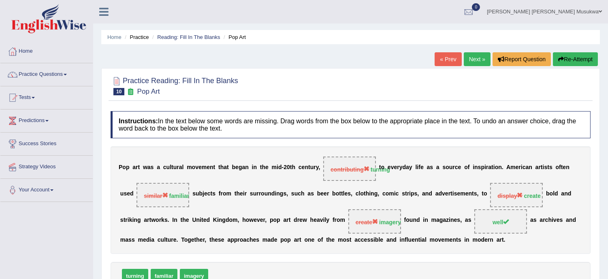
click at [573, 57] on button "Re-Attempt" at bounding box center [575, 59] width 45 height 14
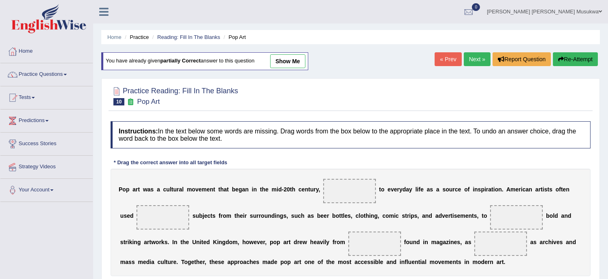
click at [553, 167] on div "Instructions: In the text below some words are missing. Drag words from the box…" at bounding box center [351, 228] width 484 height 223
drag, startPoint x: 553, startPoint y: 167, endPoint x: 533, endPoint y: 205, distance: 42.4
click at [533, 205] on div "Instructions: In the text below some words are missing. Drag words from the box…" at bounding box center [351, 228] width 484 height 223
drag, startPoint x: 534, startPoint y: 205, endPoint x: 546, endPoint y: 253, distance: 49.0
click at [546, 253] on div "P o p a r t w a s a c u l t u r a l m o v e m e n t t h a t b e g a n i n t h e…" at bounding box center [351, 222] width 480 height 107
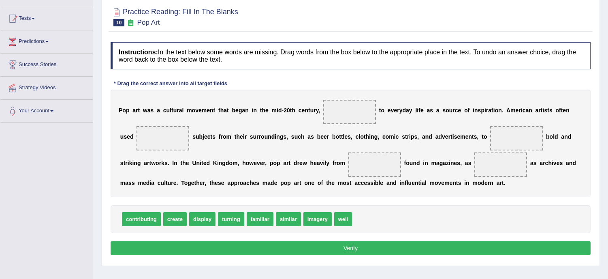
scroll to position [90, 0]
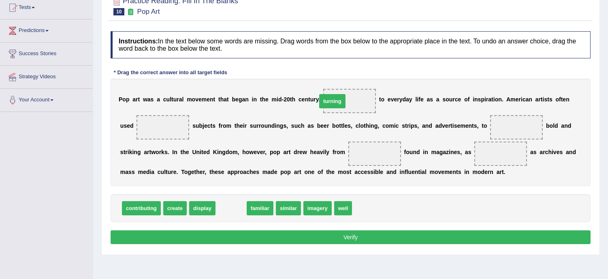
drag, startPoint x: 231, startPoint y: 206, endPoint x: 335, endPoint y: 99, distance: 149.5
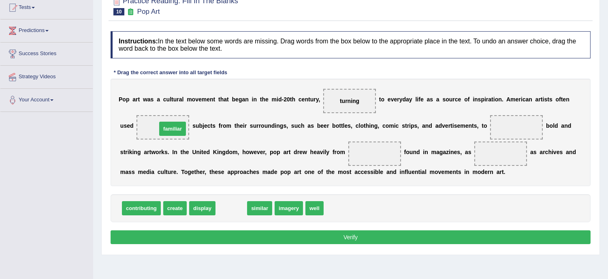
drag, startPoint x: 230, startPoint y: 209, endPoint x: 171, endPoint y: 130, distance: 99.1
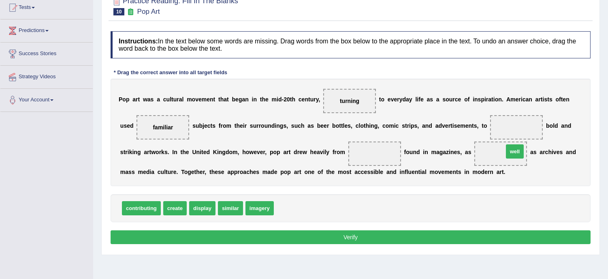
drag, startPoint x: 282, startPoint y: 207, endPoint x: 512, endPoint y: 149, distance: 236.8
drag, startPoint x: 177, startPoint y: 206, endPoint x: 437, endPoint y: 135, distance: 269.2
click at [418, 147] on span "create" at bounding box center [415, 149] width 23 height 14
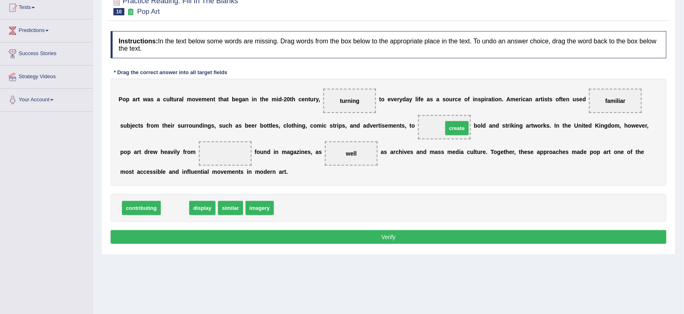
drag, startPoint x: 177, startPoint y: 207, endPoint x: 459, endPoint y: 128, distance: 292.5
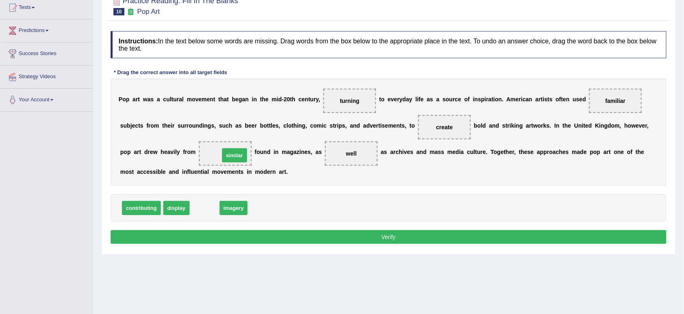
drag, startPoint x: 199, startPoint y: 205, endPoint x: 229, endPoint y: 150, distance: 62.4
click at [371, 237] on button "Verify" at bounding box center [389, 237] width 556 height 14
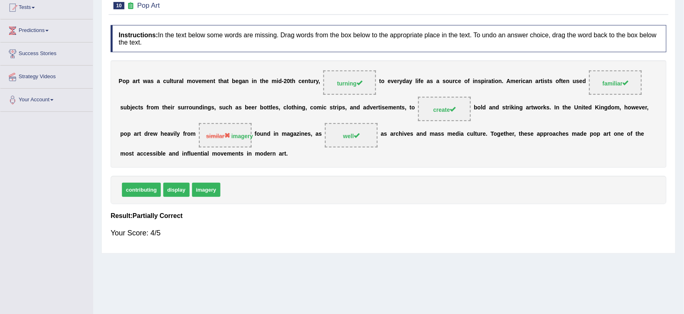
click at [371, 237] on div "Your Score: 4/5" at bounding box center [389, 232] width 556 height 19
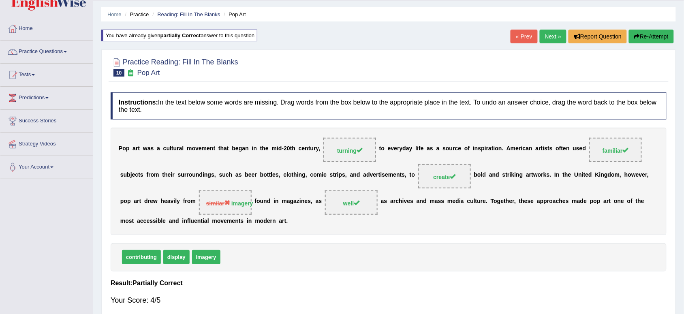
scroll to position [0, 0]
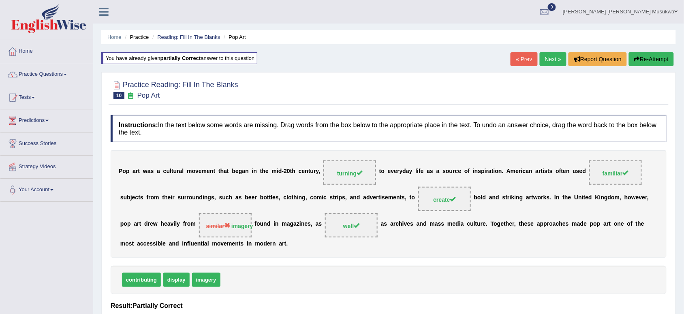
click at [608, 61] on button "Re-Attempt" at bounding box center [651, 59] width 45 height 14
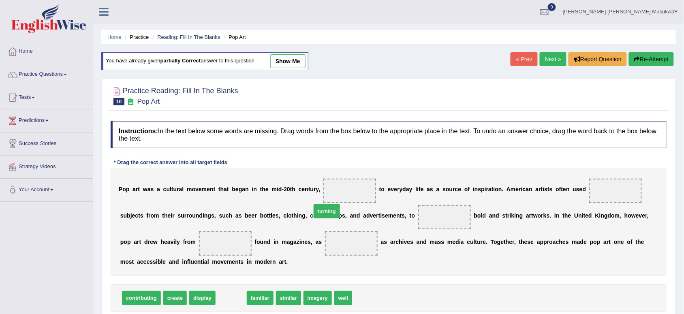
drag, startPoint x: 226, startPoint y: 299, endPoint x: 321, endPoint y: 212, distance: 129.1
click at [321, 212] on span "turning" at bounding box center [327, 211] width 26 height 14
drag, startPoint x: 235, startPoint y: 299, endPoint x: 300, endPoint y: 248, distance: 82.0
click at [289, 256] on span "turning" at bounding box center [276, 263] width 26 height 14
drag, startPoint x: 231, startPoint y: 300, endPoint x: 352, endPoint y: 175, distance: 173.6
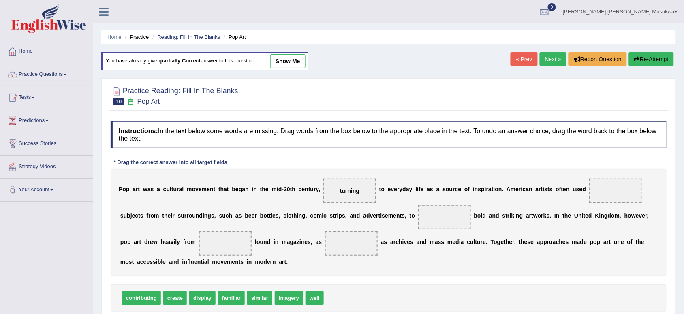
drag, startPoint x: 477, startPoint y: 229, endPoint x: 536, endPoint y: 252, distance: 63.0
click at [536, 252] on div "P o p a r t w a s a c u l t u r a l m o v e m e n t t h a t b e g a n i n t h e…" at bounding box center [389, 222] width 556 height 107
click at [230, 297] on span "familiar" at bounding box center [231, 298] width 27 height 14
drag, startPoint x: 234, startPoint y: 295, endPoint x: 599, endPoint y: 190, distance: 379.9
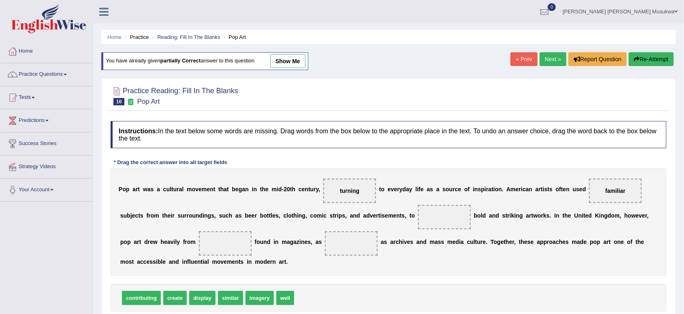
drag, startPoint x: 313, startPoint y: 253, endPoint x: 260, endPoint y: 290, distance: 64.1
click at [260, 290] on div "Instructions: In the text below some words are missing. Drag words from the box…" at bounding box center [389, 228] width 560 height 223
click at [260, 290] on div "contributing create display similar imagery well" at bounding box center [389, 298] width 556 height 28
drag, startPoint x: 281, startPoint y: 299, endPoint x: 363, endPoint y: 250, distance: 95.4
drag, startPoint x: 260, startPoint y: 302, endPoint x: 231, endPoint y: 245, distance: 63.6
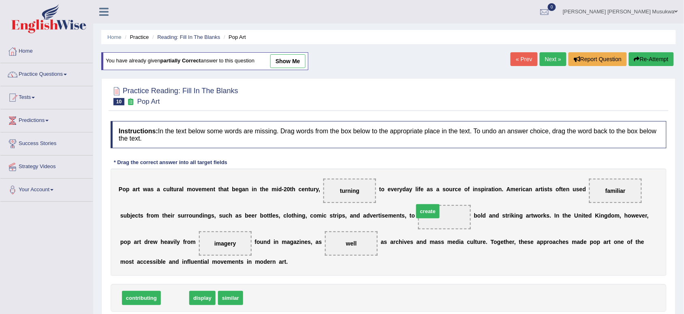
drag, startPoint x: 173, startPoint y: 301, endPoint x: 426, endPoint y: 213, distance: 268.0
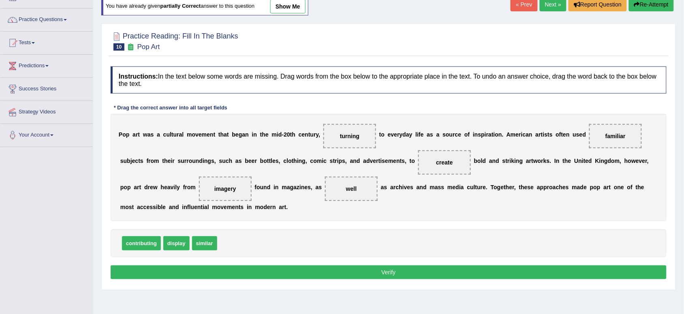
scroll to position [61, 0]
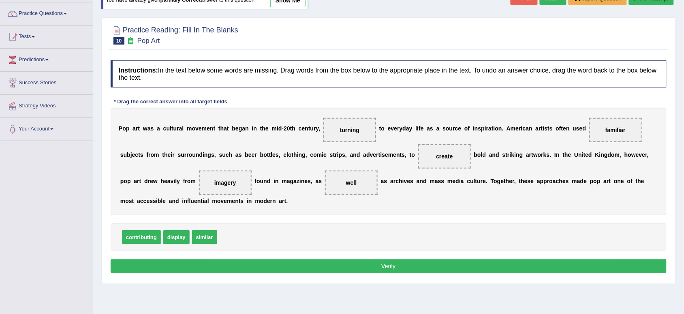
click at [423, 272] on button "Verify" at bounding box center [389, 266] width 556 height 14
